Goal: Task Accomplishment & Management: Manage account settings

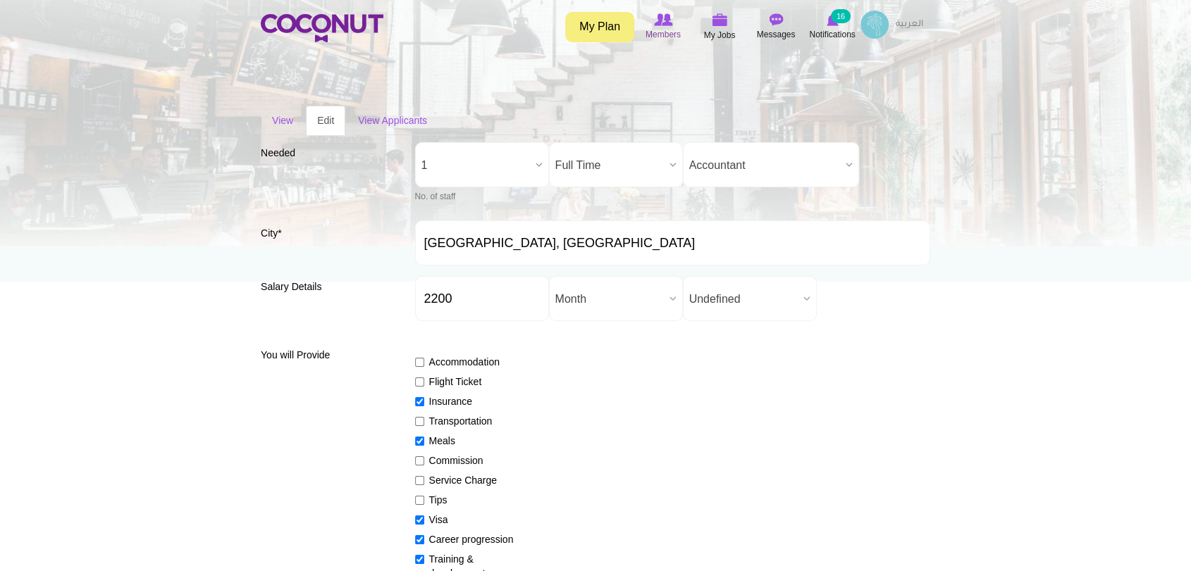
scroll to position [306, 0]
click at [720, 31] on span "My Jobs" at bounding box center [720, 35] width 32 height 14
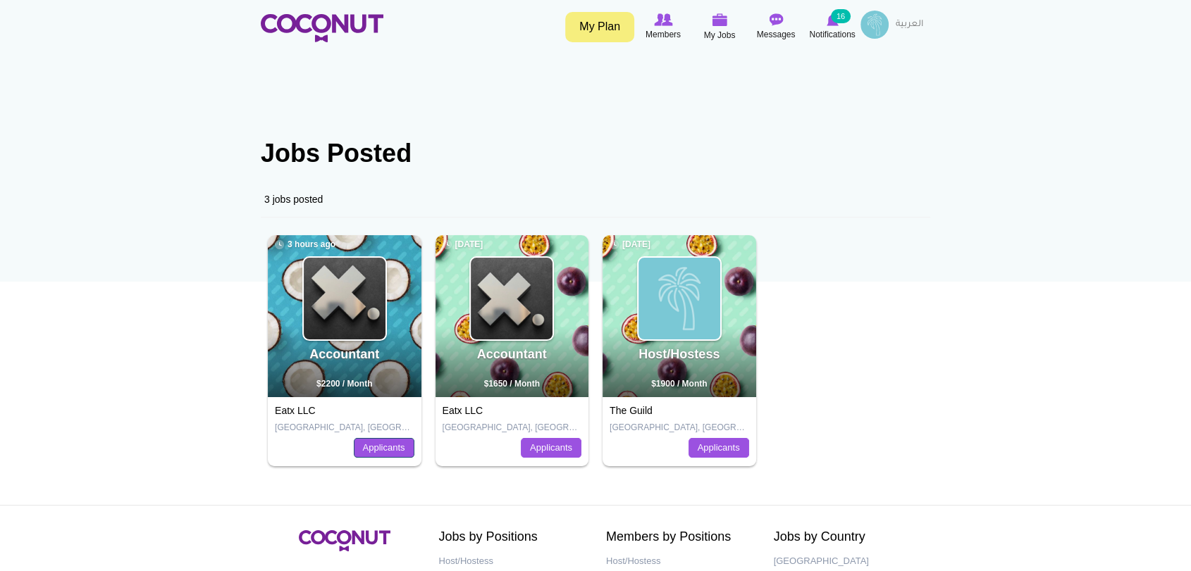
click at [359, 453] on link "Applicants" at bounding box center [384, 448] width 61 height 20
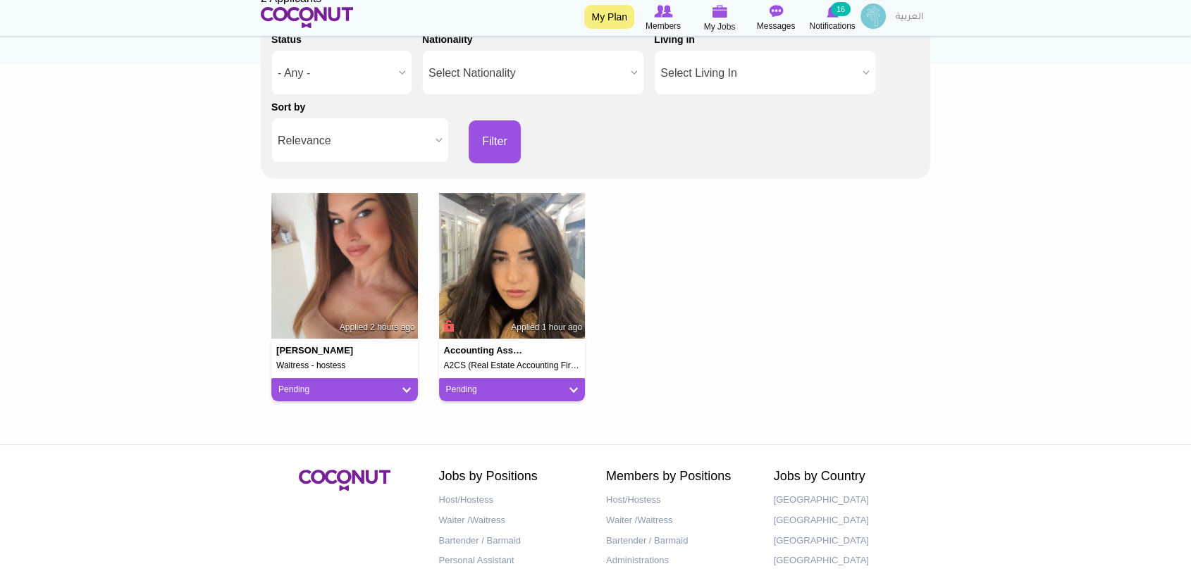
scroll to position [235, 0]
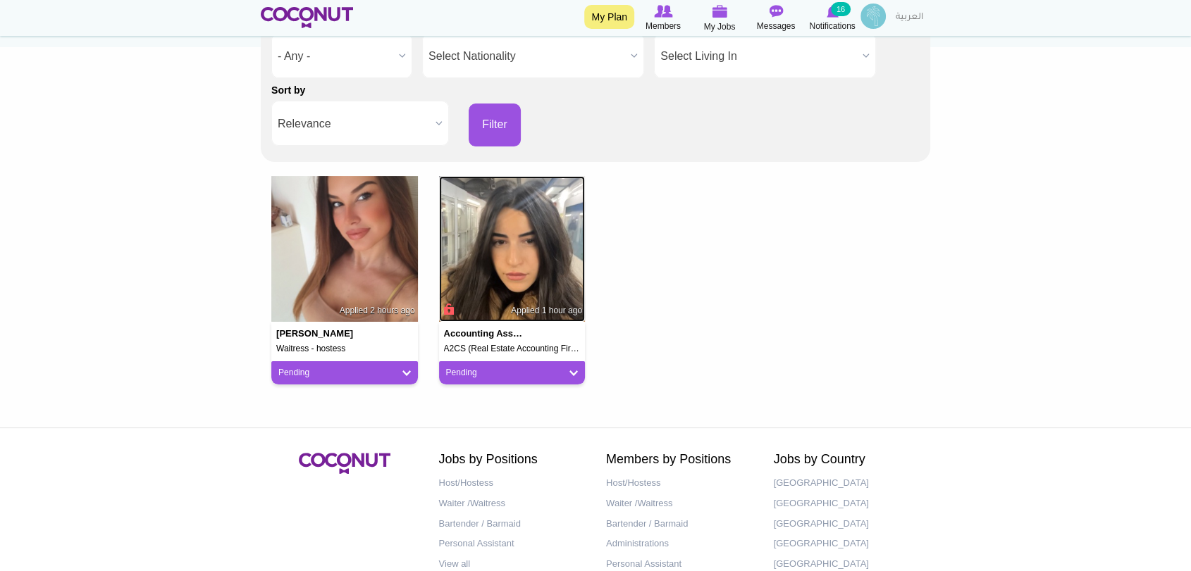
click at [468, 312] on img at bounding box center [512, 249] width 147 height 147
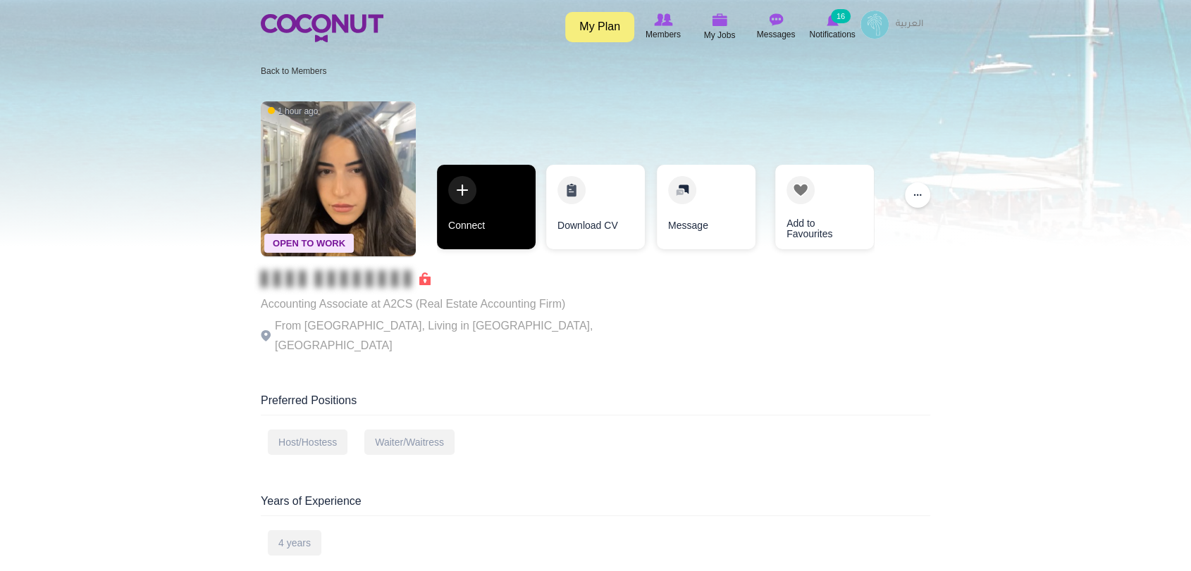
click at [459, 199] on link "Connect" at bounding box center [486, 207] width 99 height 85
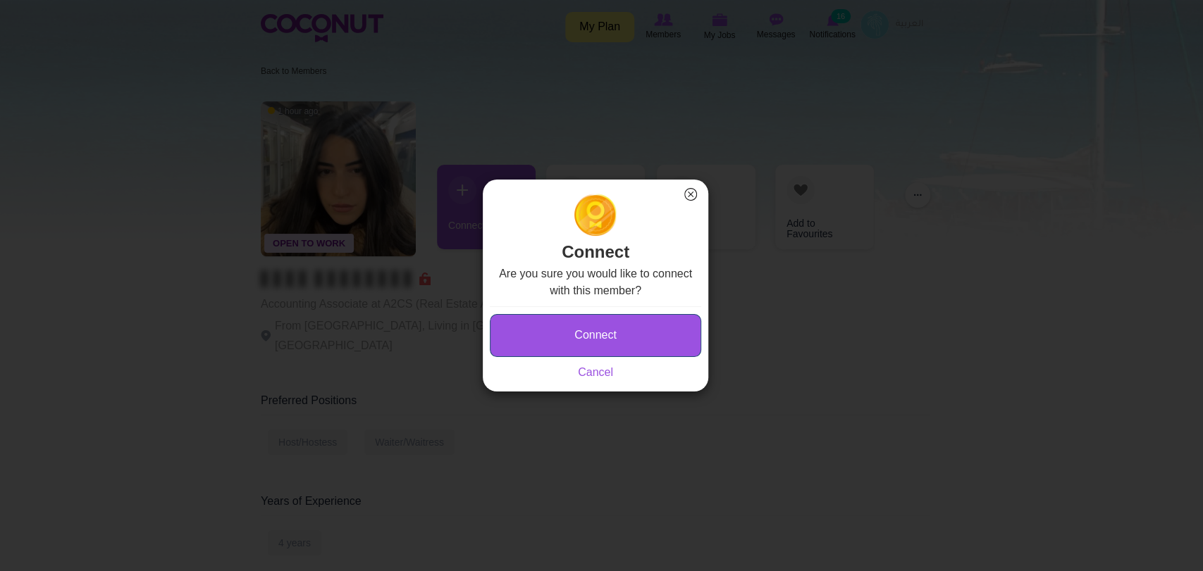
click at [540, 342] on button "Connect" at bounding box center [595, 335] width 211 height 43
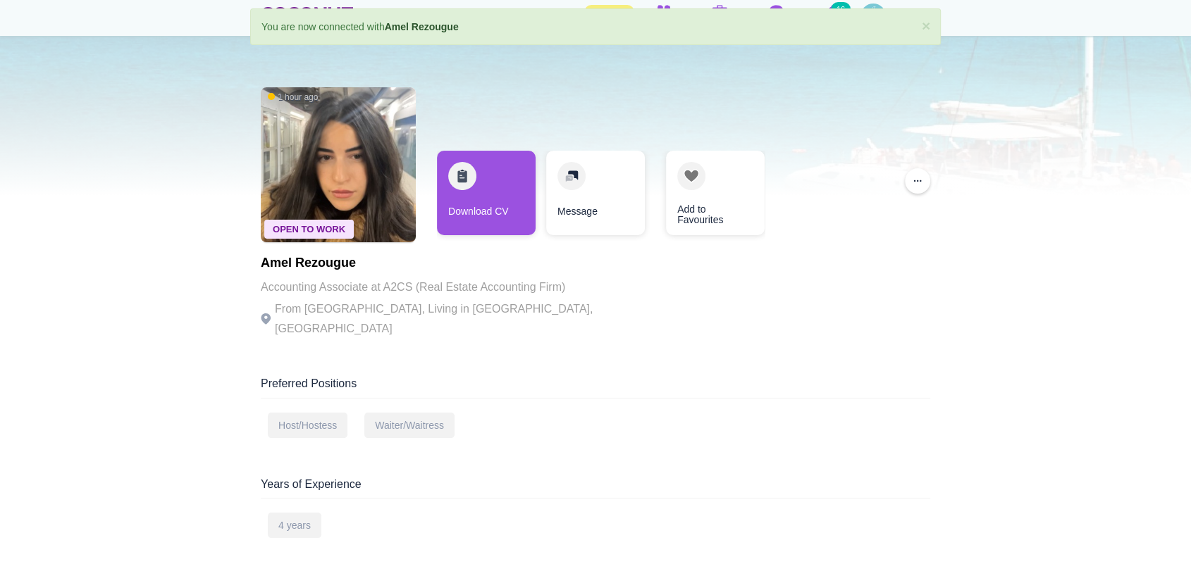
scroll to position [78, 0]
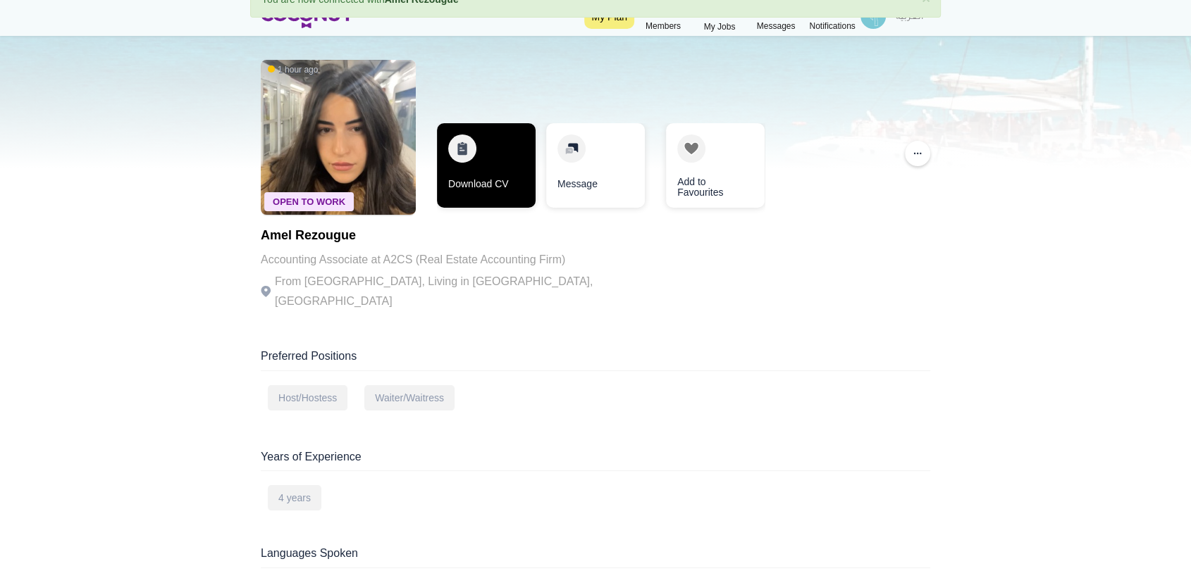
click at [472, 164] on link "Download CV" at bounding box center [486, 165] width 99 height 85
click at [459, 159] on link "Download CV" at bounding box center [486, 165] width 99 height 85
click at [461, 154] on link "Download CV" at bounding box center [485, 165] width 99 height 85
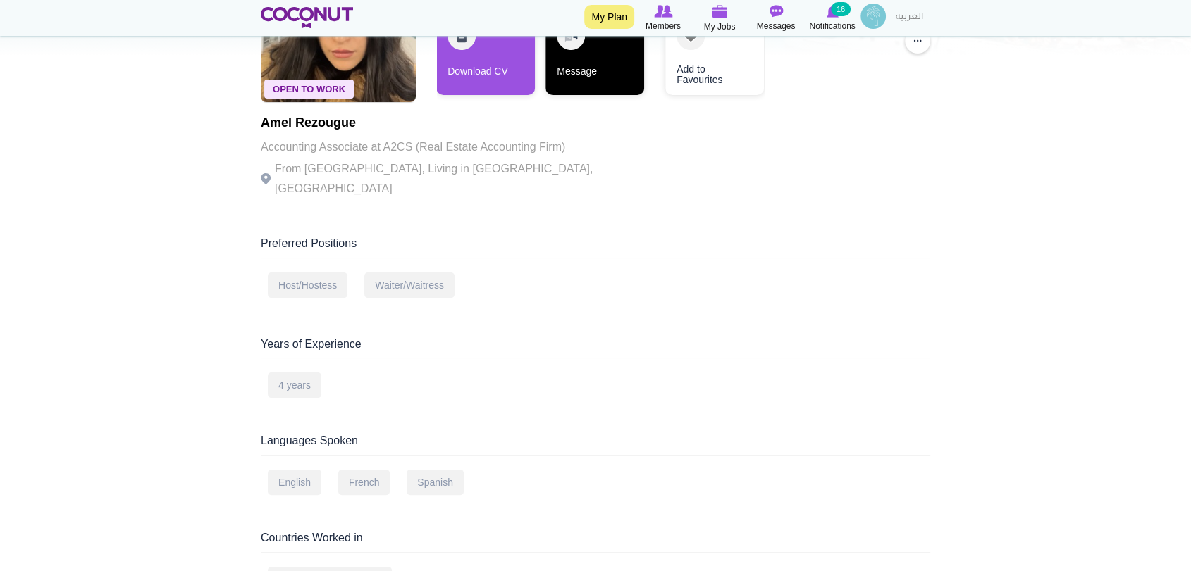
scroll to position [0, 0]
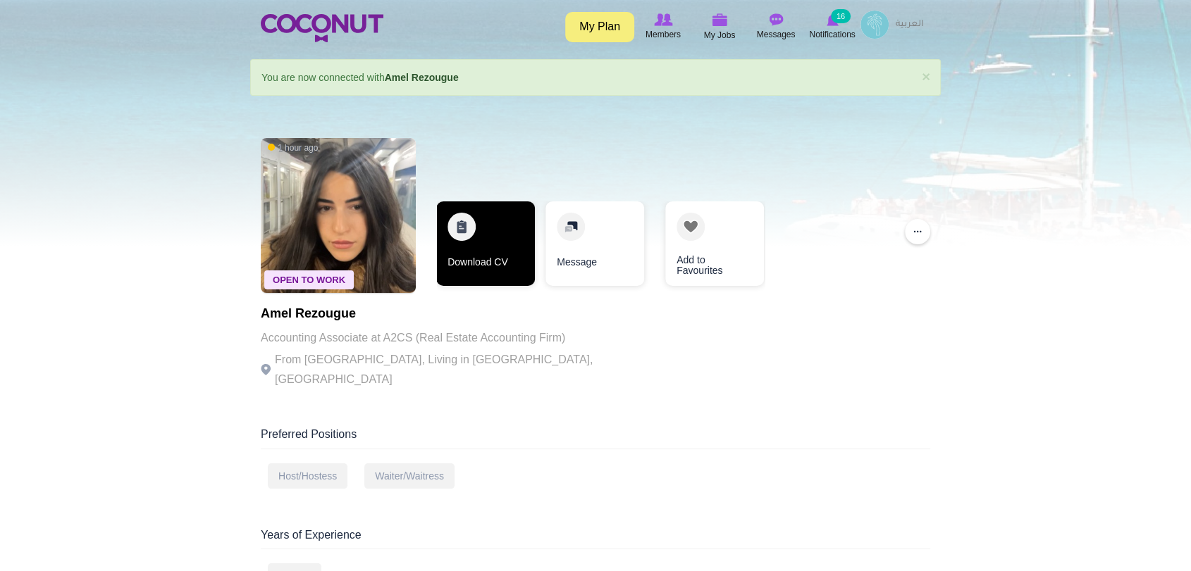
click at [497, 258] on link "Download CV" at bounding box center [485, 243] width 99 height 85
